Goal: Task Accomplishment & Management: Complete application form

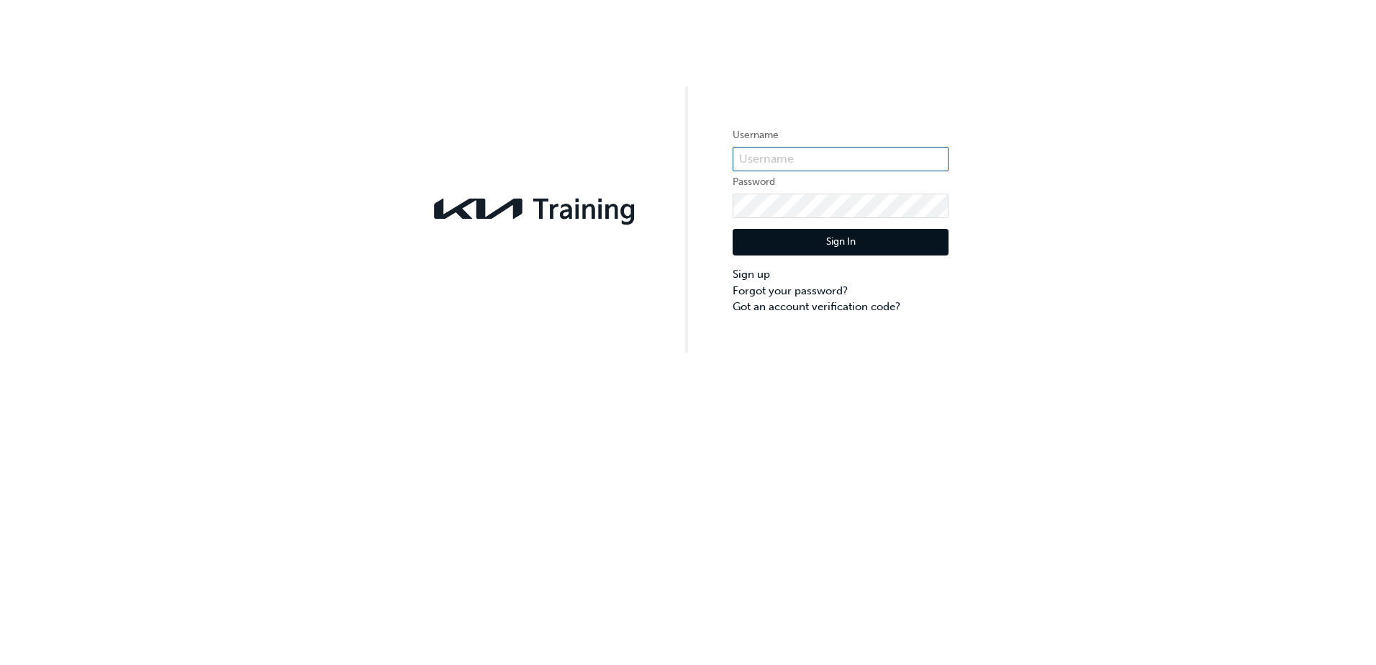
click at [798, 165] on input "text" at bounding box center [841, 159] width 216 height 24
click at [790, 155] on input "text" at bounding box center [841, 159] width 216 height 24
type input "K"
click at [745, 272] on link "Sign up" at bounding box center [841, 274] width 216 height 17
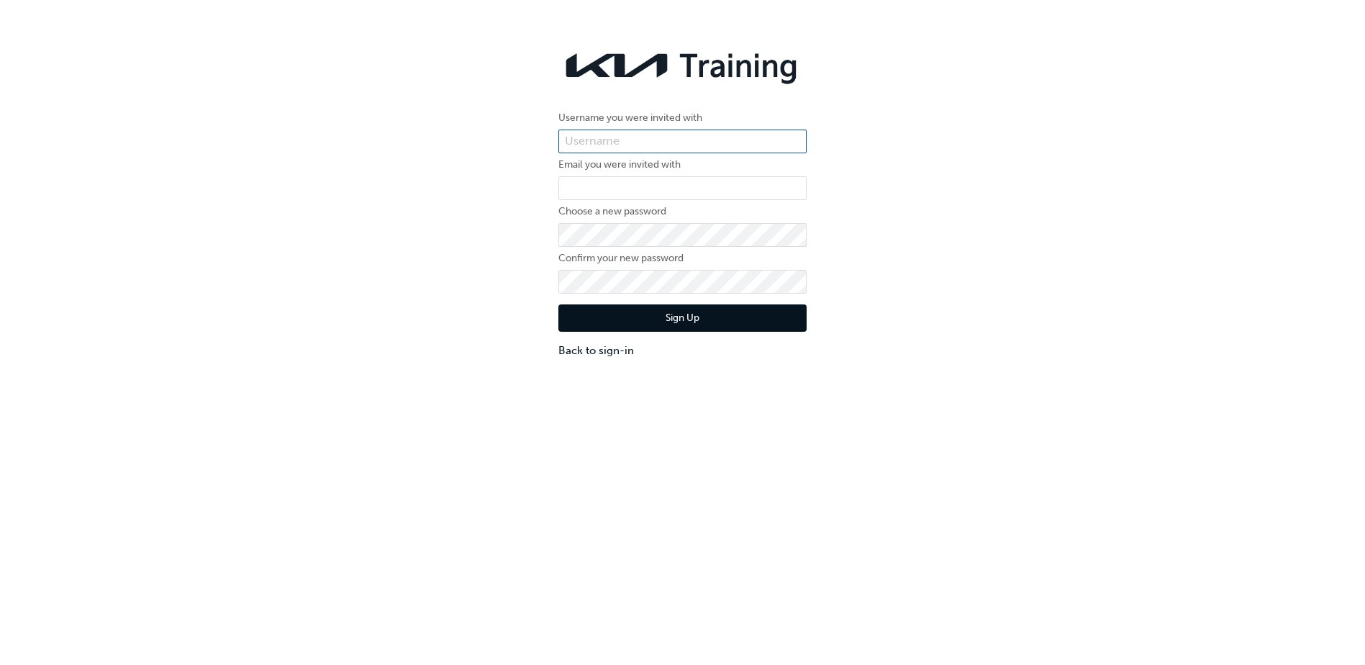
click at [669, 148] on input "text" at bounding box center [683, 142] width 248 height 24
click at [651, 137] on input "text" at bounding box center [683, 142] width 248 height 24
paste input "KAU83585C3"
type input "KAU83585C3"
click at [675, 180] on input "email" at bounding box center [683, 188] width 248 height 24
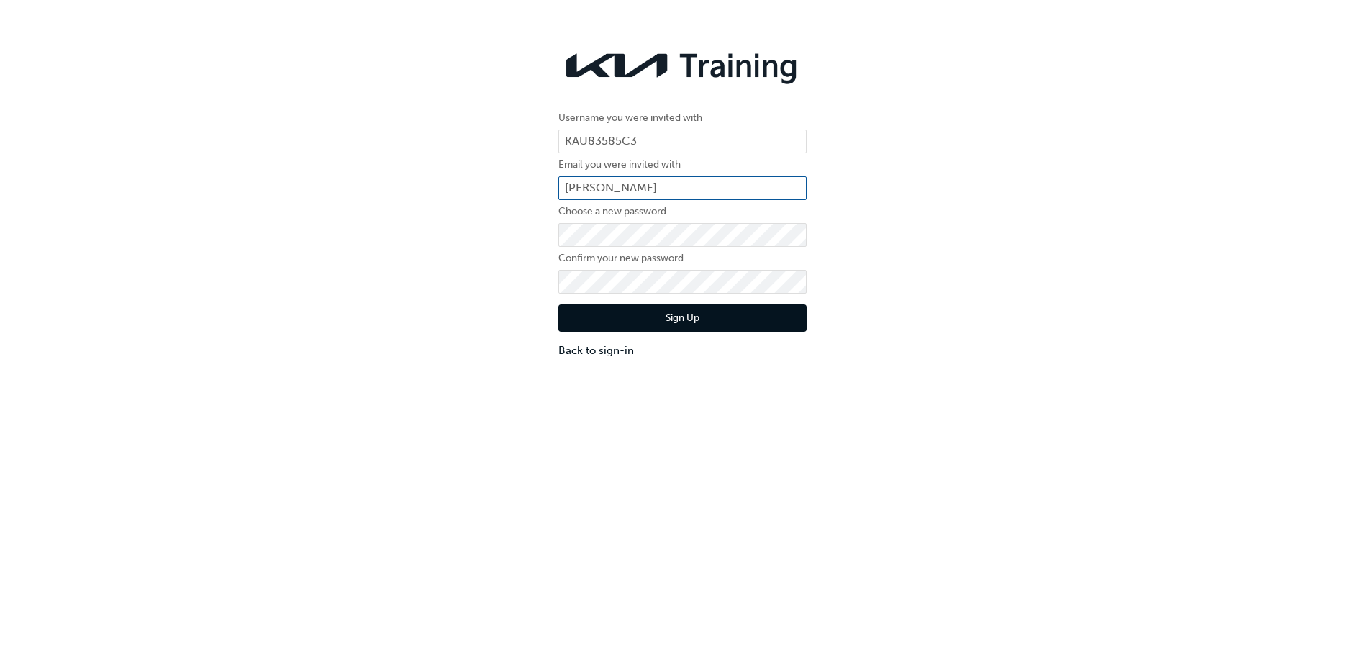
type input "[EMAIL_ADDRESS][DOMAIN_NAME]"
click at [681, 318] on button "Sign Up" at bounding box center [683, 317] width 248 height 27
